Goal: Information Seeking & Learning: Learn about a topic

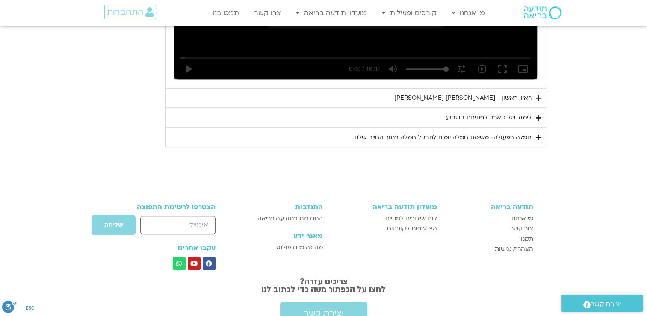
scroll to position [671, 0]
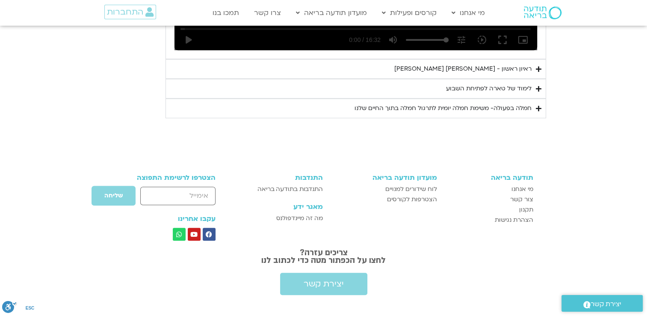
click at [477, 68] on div "ראיון ראשון - [PERSON_NAME] [PERSON_NAME]" at bounding box center [462, 69] width 137 height 10
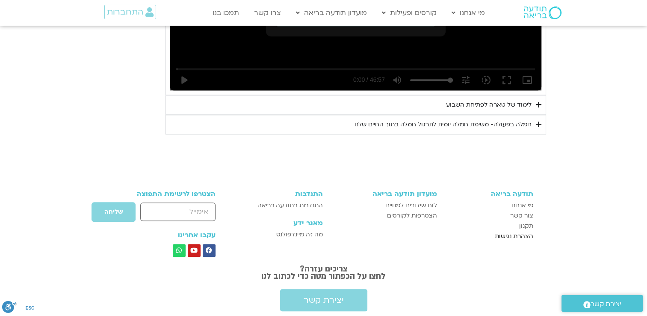
scroll to position [911, 0]
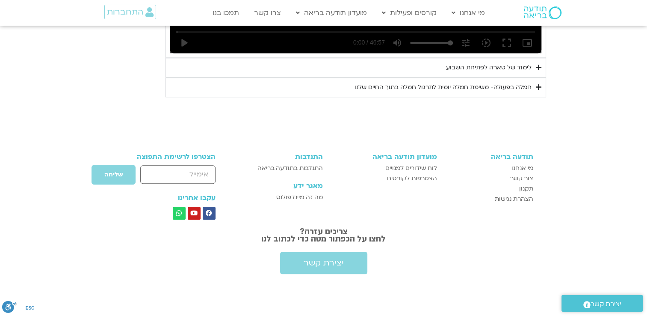
click at [472, 69] on div "לימוד של טארה לפתיחת השבוע" at bounding box center [489, 67] width 86 height 10
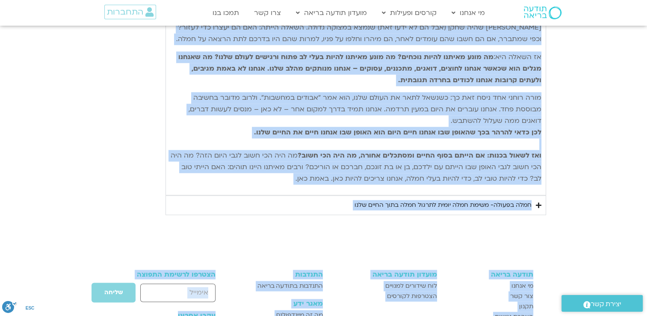
scroll to position [1182, 0]
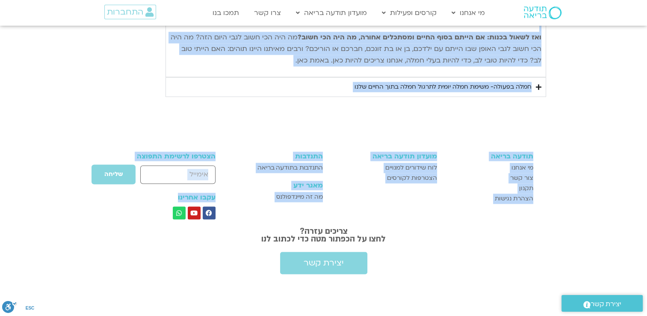
drag, startPoint x: 537, startPoint y: 86, endPoint x: 293, endPoint y: 55, distance: 246.3
drag, startPoint x: 293, startPoint y: 55, endPoint x: 331, endPoint y: 44, distance: 40.3
copy div "תחיל את היום שלנו עם היסוד הבסיסי ביותר של חמלה – נוכחות קשובה המושרשת בגוף. אם…"
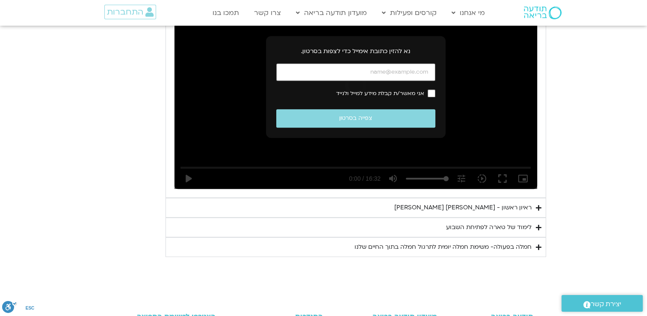
scroll to position [618, 0]
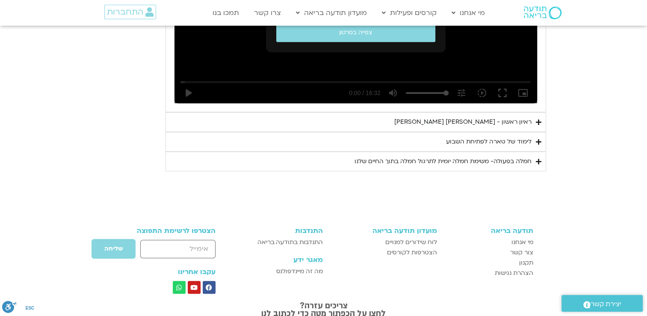
click at [385, 160] on div "חמלה בפעולה- משימת חמלה יומית לתרגול חמלה בתוך החיים שלנו" at bounding box center [443, 161] width 177 height 10
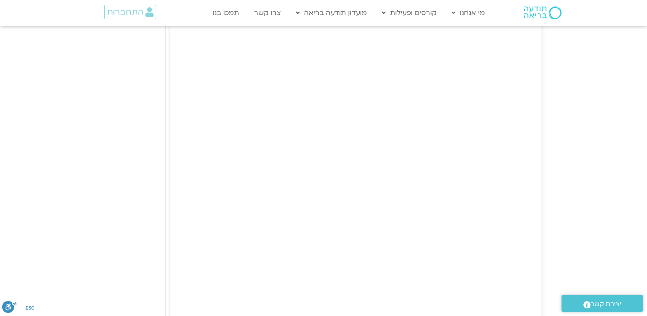
scroll to position [789, 0]
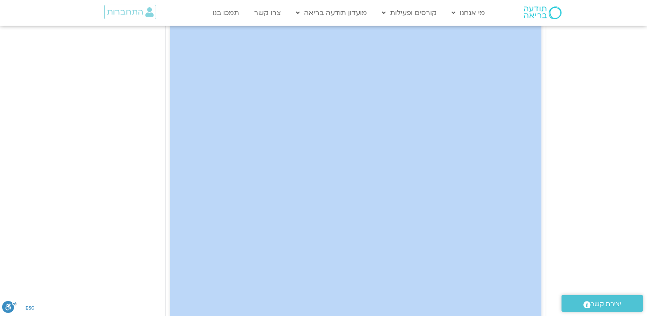
click at [0, 292] on section "יום ראשון - חמלה עצמית השבוע שלנו מתחיל מהבסיס, תרגול של חמלה עצמית – נוכחת וקש…" at bounding box center [323, 64] width 647 height 980
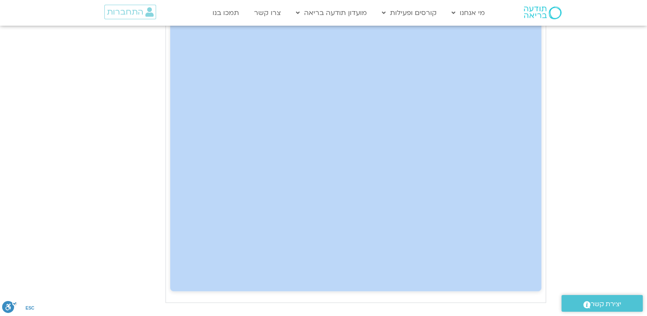
scroll to position [1046, 0]
